Goal: Answer question/provide support: Share knowledge or assist other users

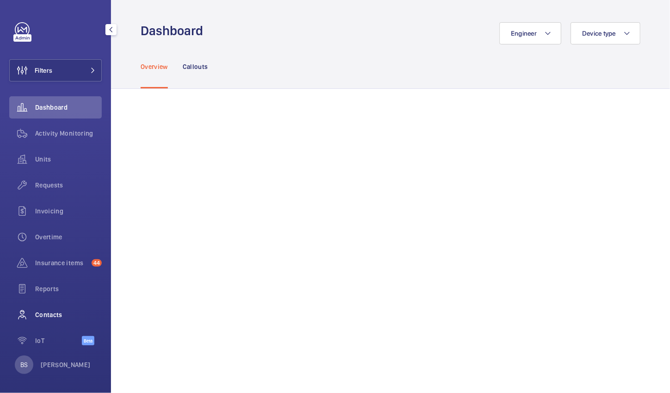
click at [42, 312] on span "Contacts" at bounding box center [68, 314] width 67 height 9
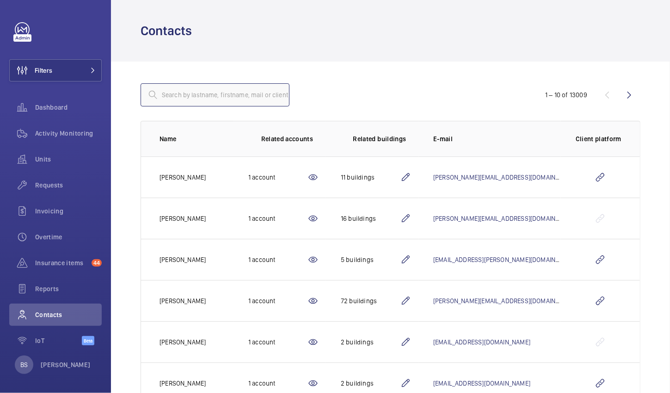
click at [204, 96] on input "text" at bounding box center [215, 94] width 149 height 23
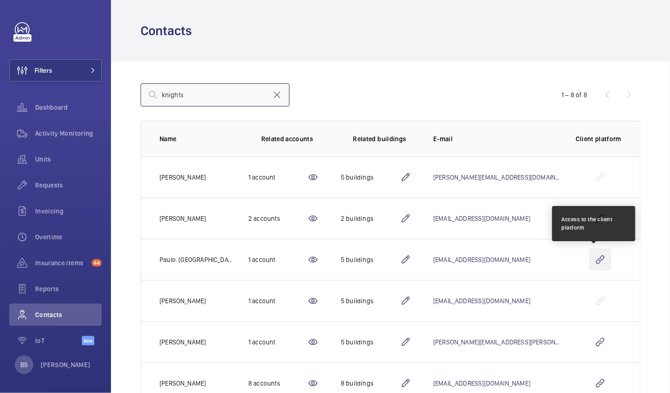
type input "knights"
click at [592, 257] on wm-front-icon-button at bounding box center [600, 259] width 22 height 22
